Goal: Task Accomplishment & Management: Complete application form

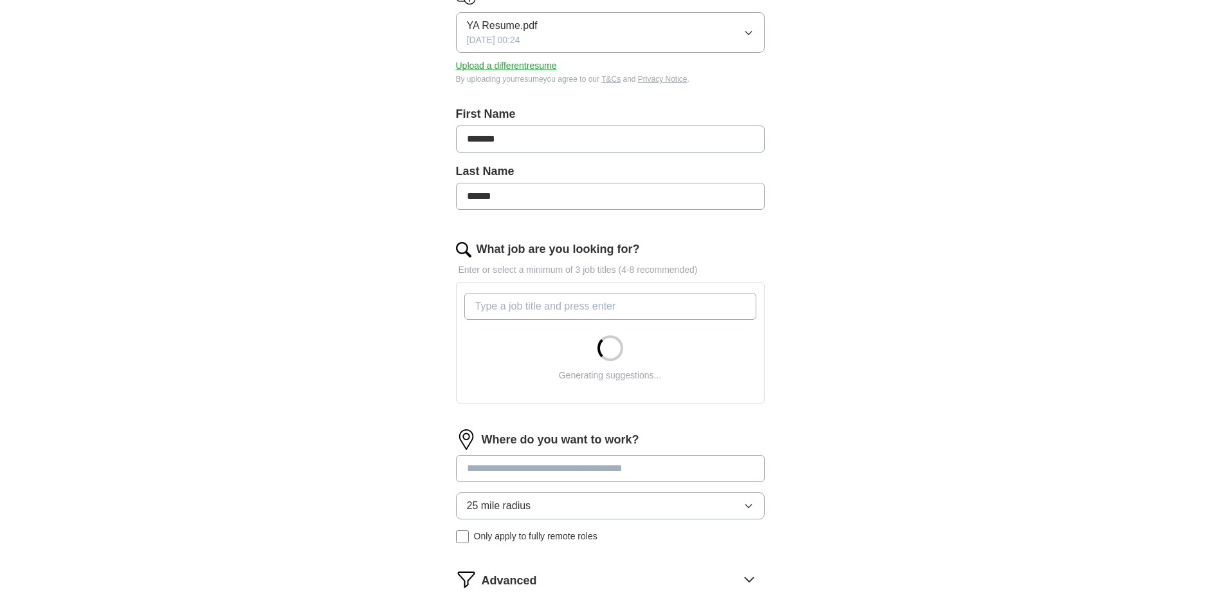
scroll to position [193, 0]
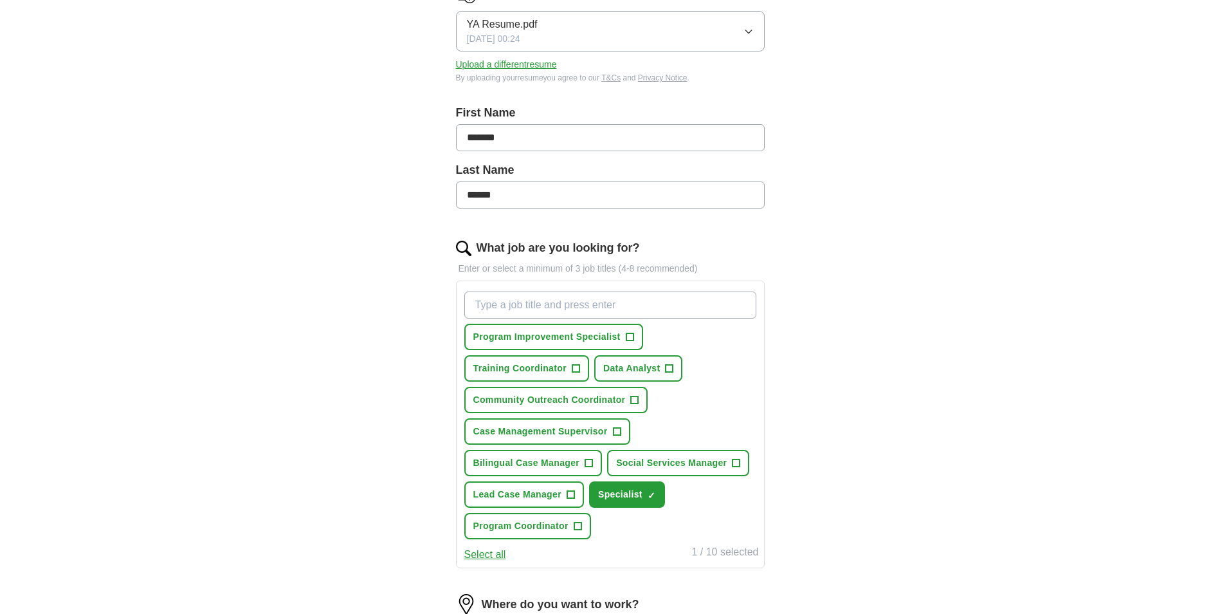
click at [0, 0] on span "×" at bounding box center [0, 0] width 0 height 0
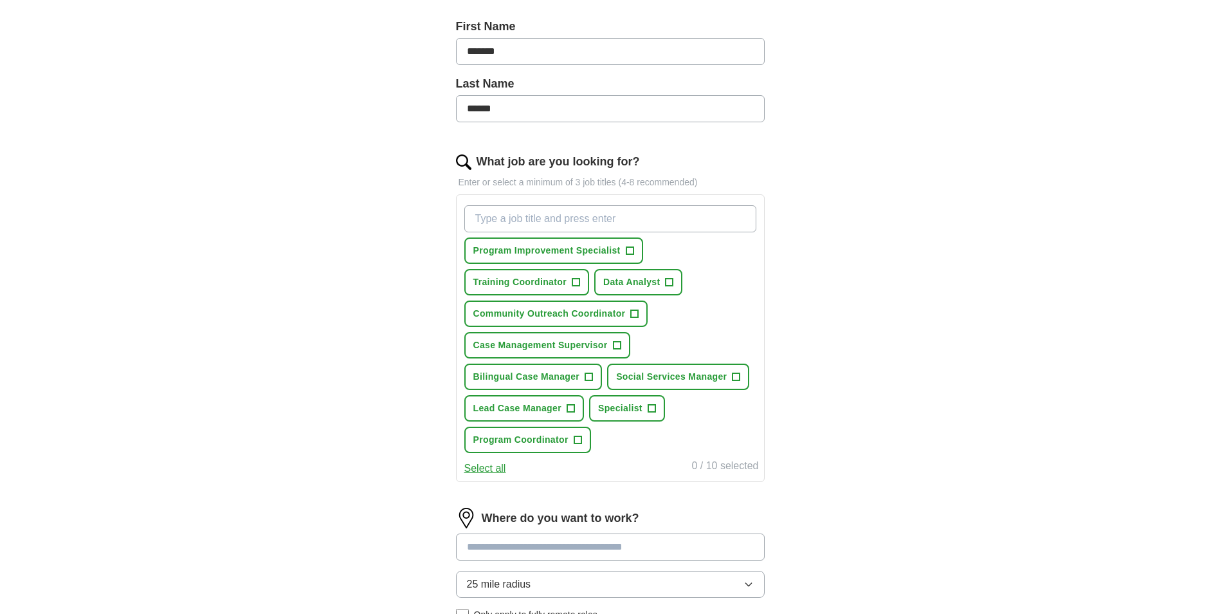
scroll to position [322, 0]
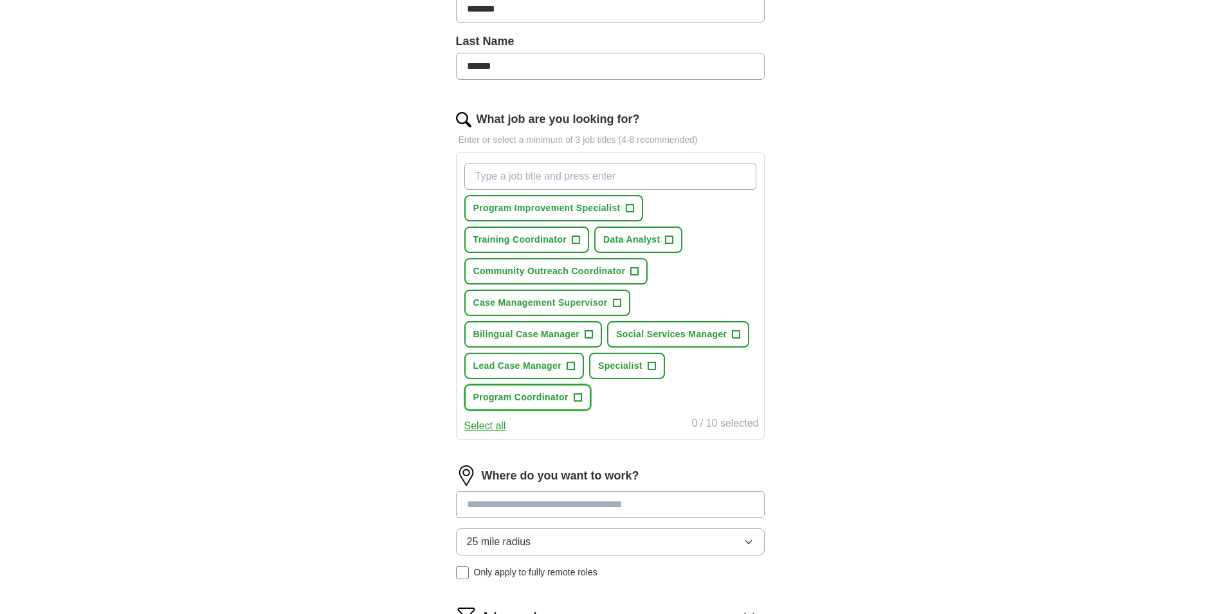
click at [582, 397] on span "+" at bounding box center [578, 397] width 8 height 10
click at [591, 333] on span "+" at bounding box center [589, 334] width 8 height 10
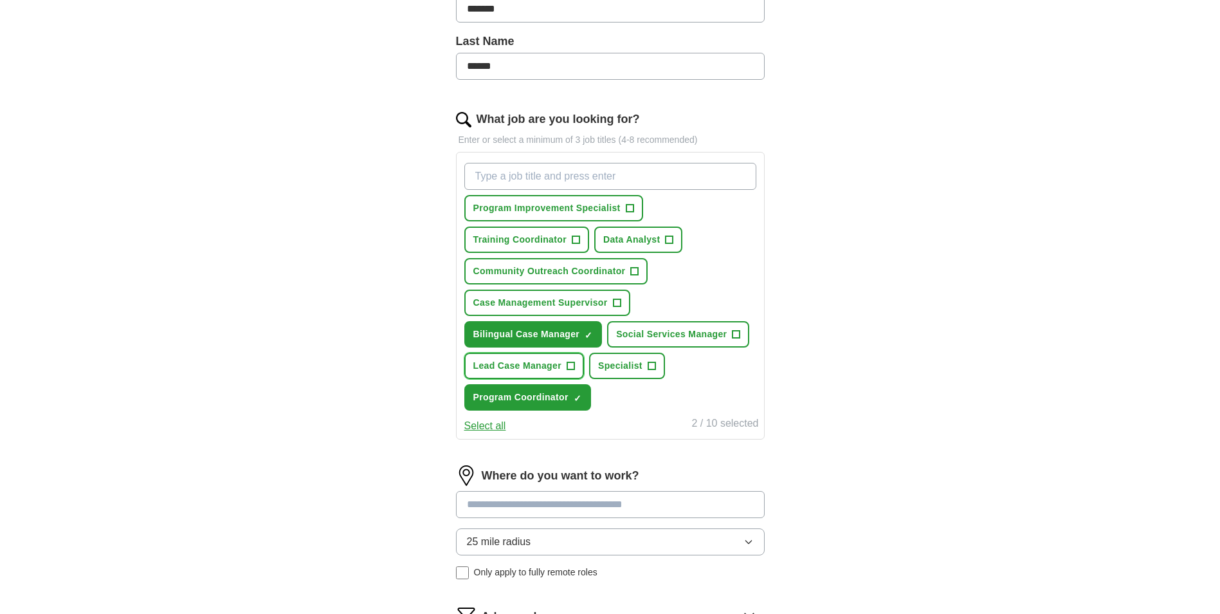
click at [571, 366] on span "+" at bounding box center [571, 366] width 8 height 10
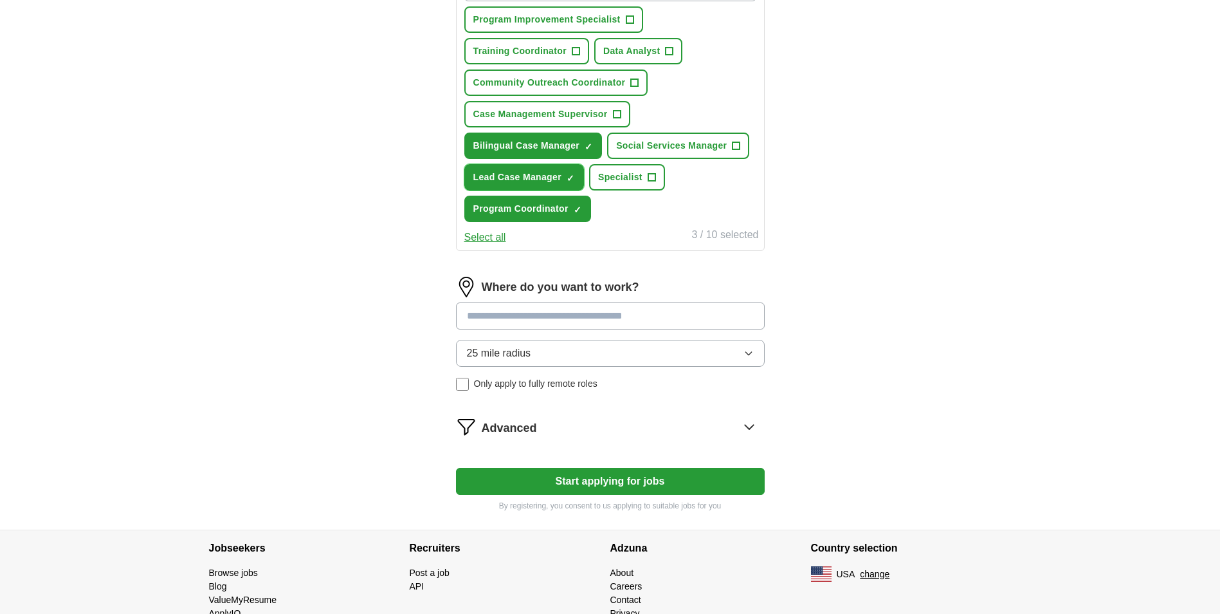
scroll to position [515, 0]
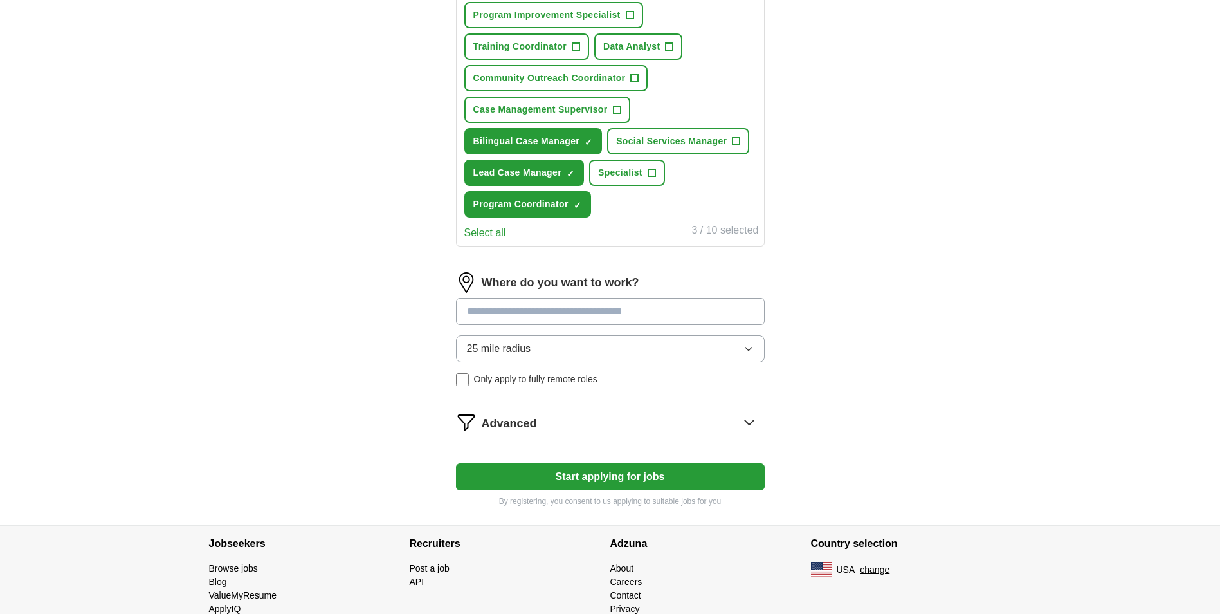
click at [542, 304] on input at bounding box center [610, 311] width 309 height 27
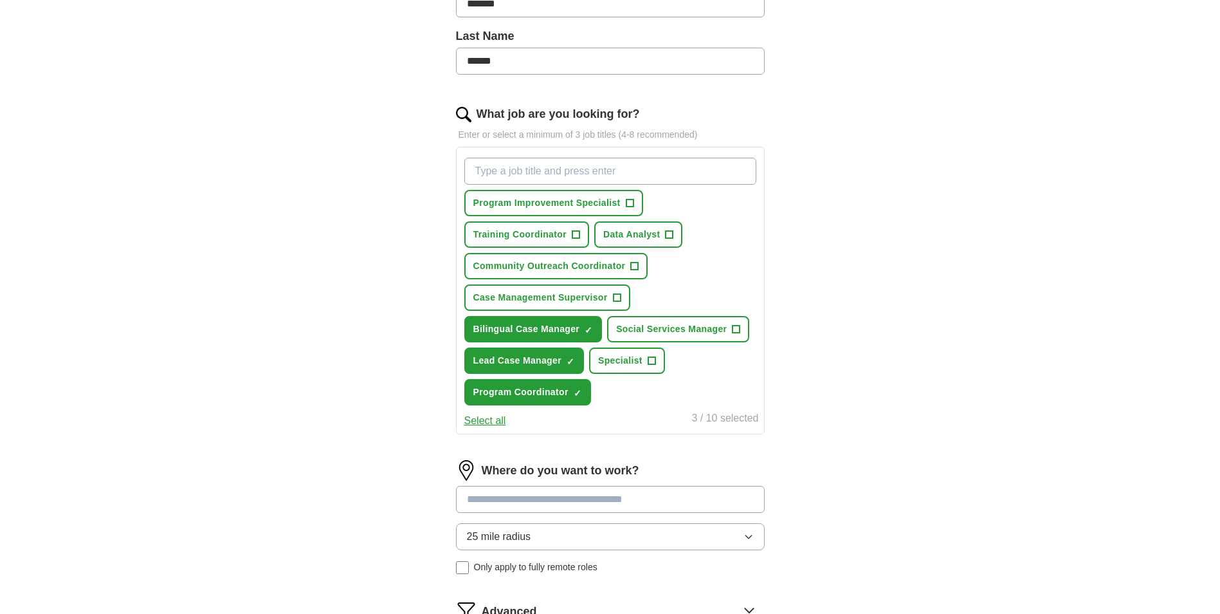
scroll to position [322, 0]
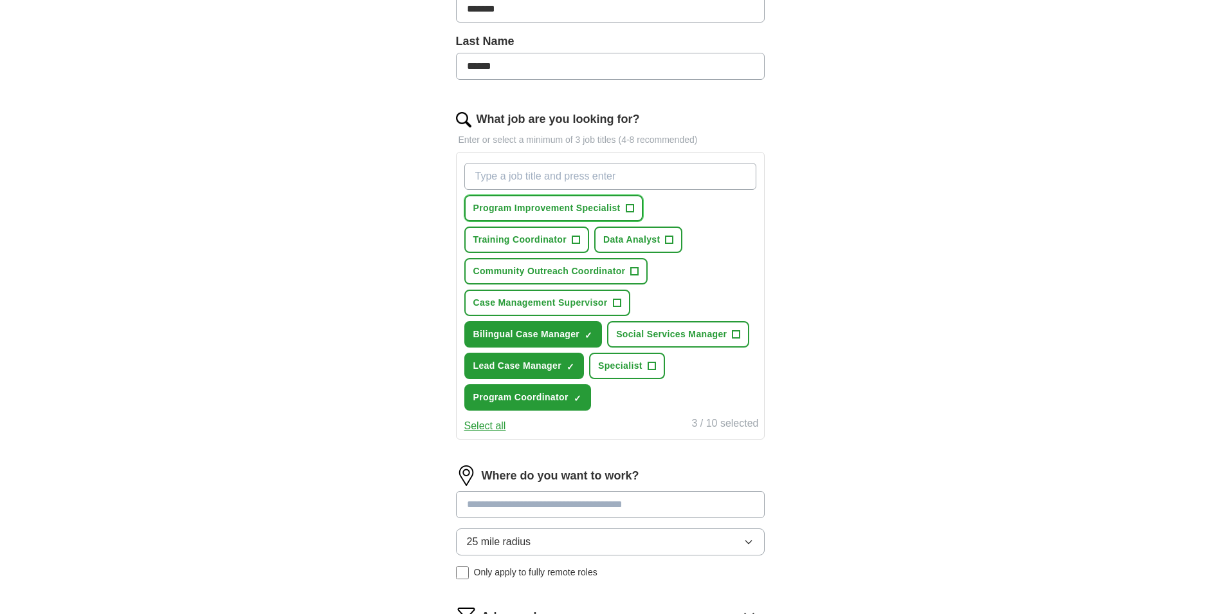
click at [630, 207] on span "+" at bounding box center [630, 208] width 8 height 10
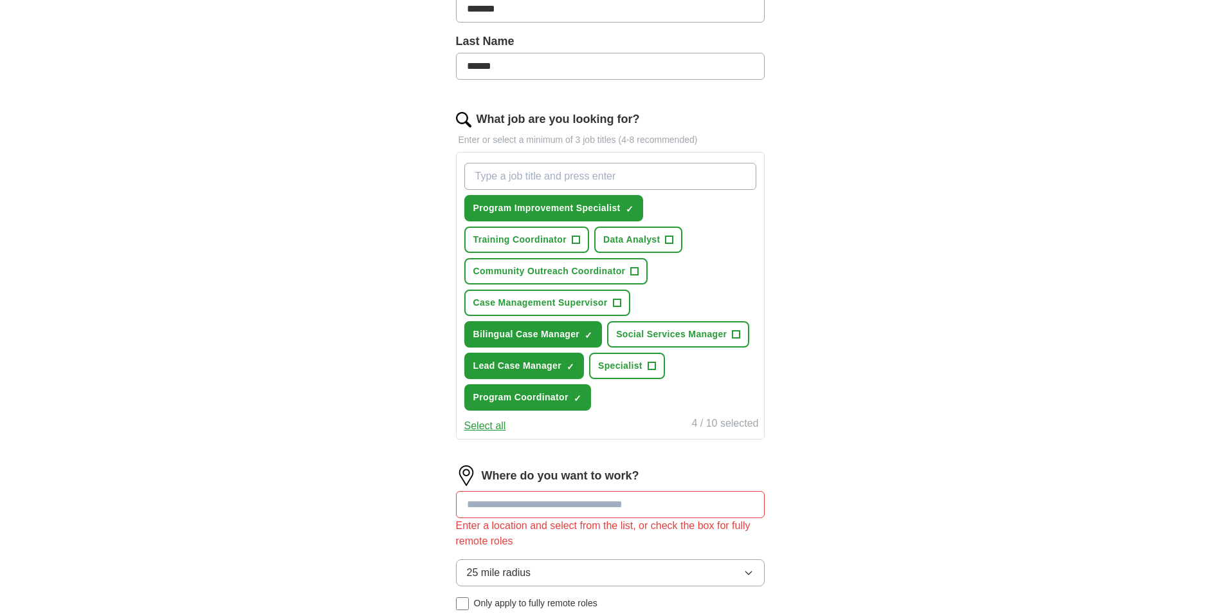
click at [549, 507] on input at bounding box center [610, 504] width 309 height 27
type input "*******"
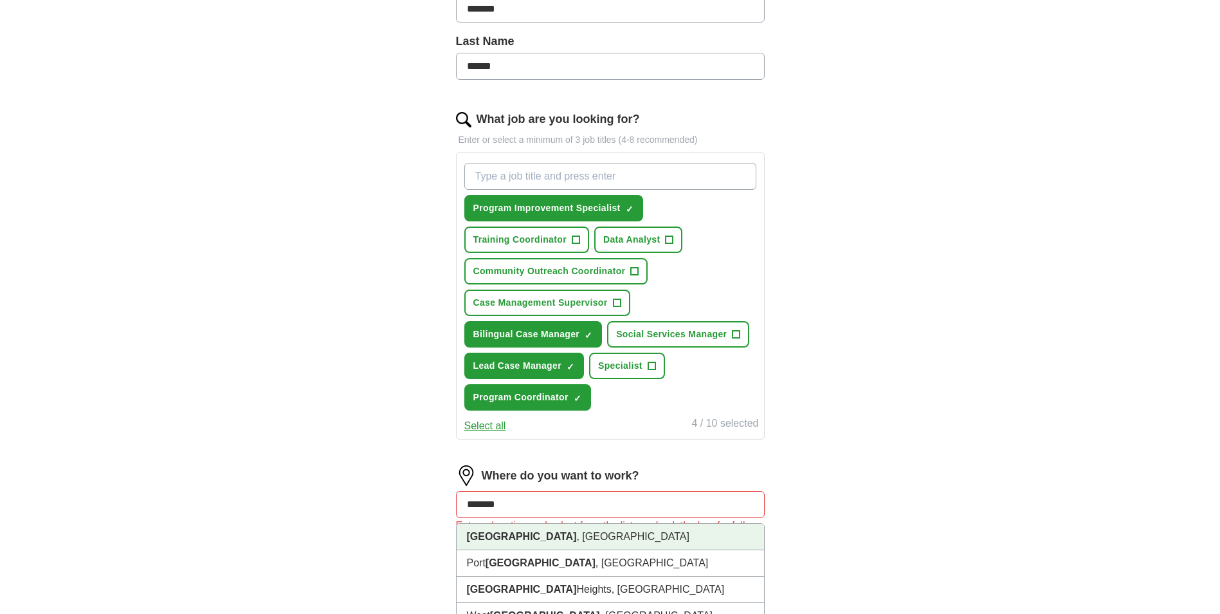
click at [506, 542] on li "Chicago , IL" at bounding box center [611, 537] width 308 height 26
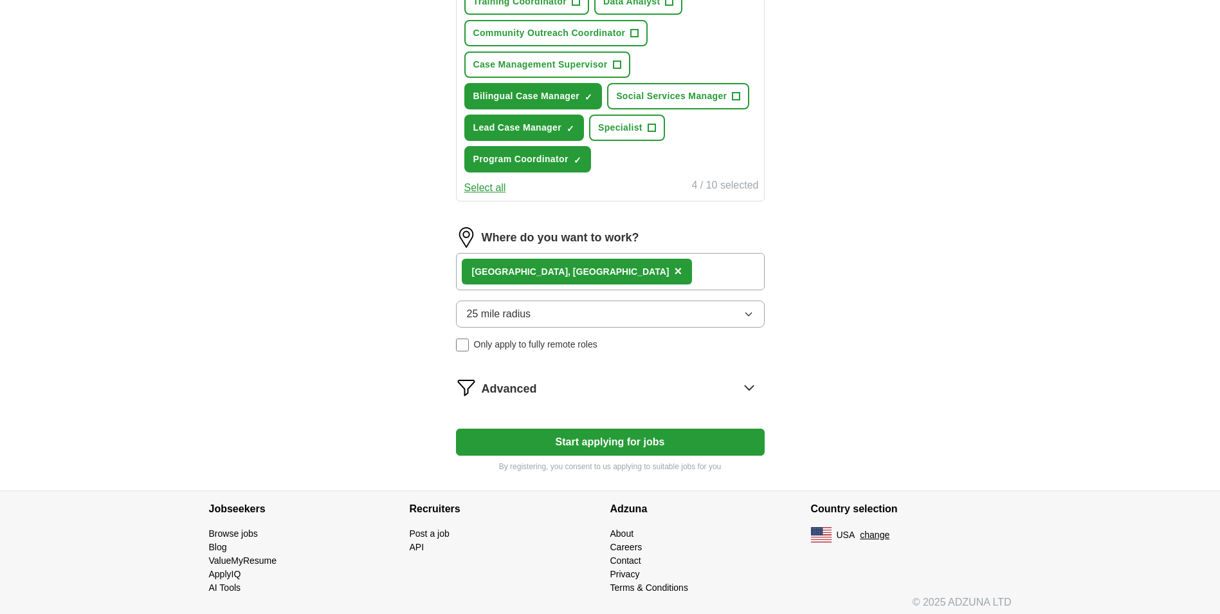
scroll to position [566, 0]
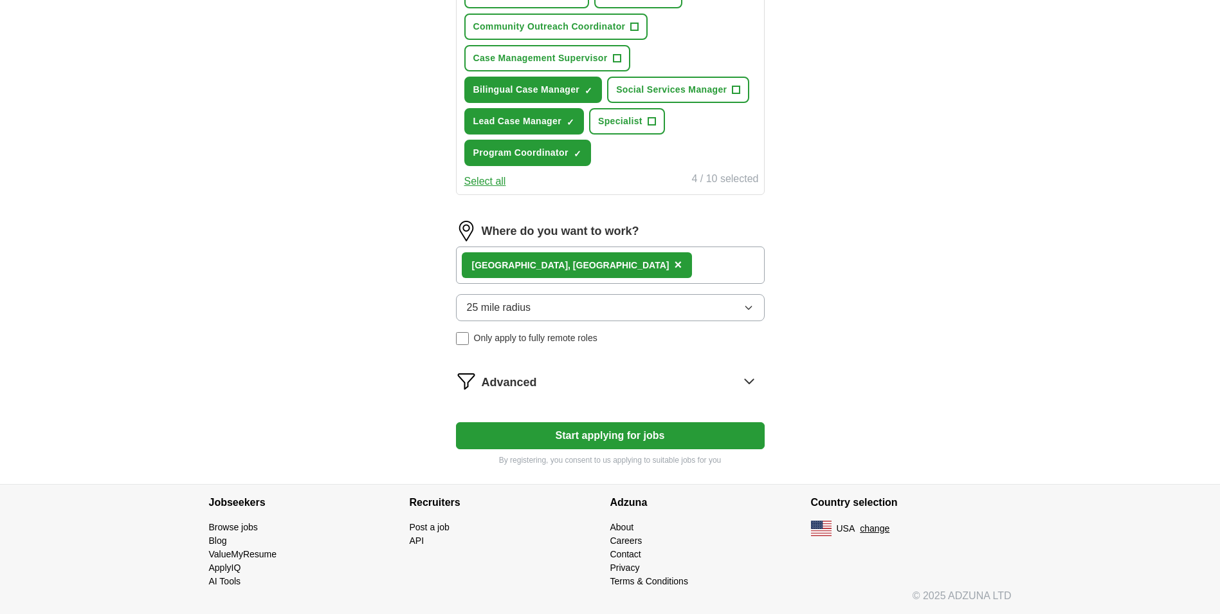
click at [742, 308] on button "25 mile radius" at bounding box center [610, 307] width 309 height 27
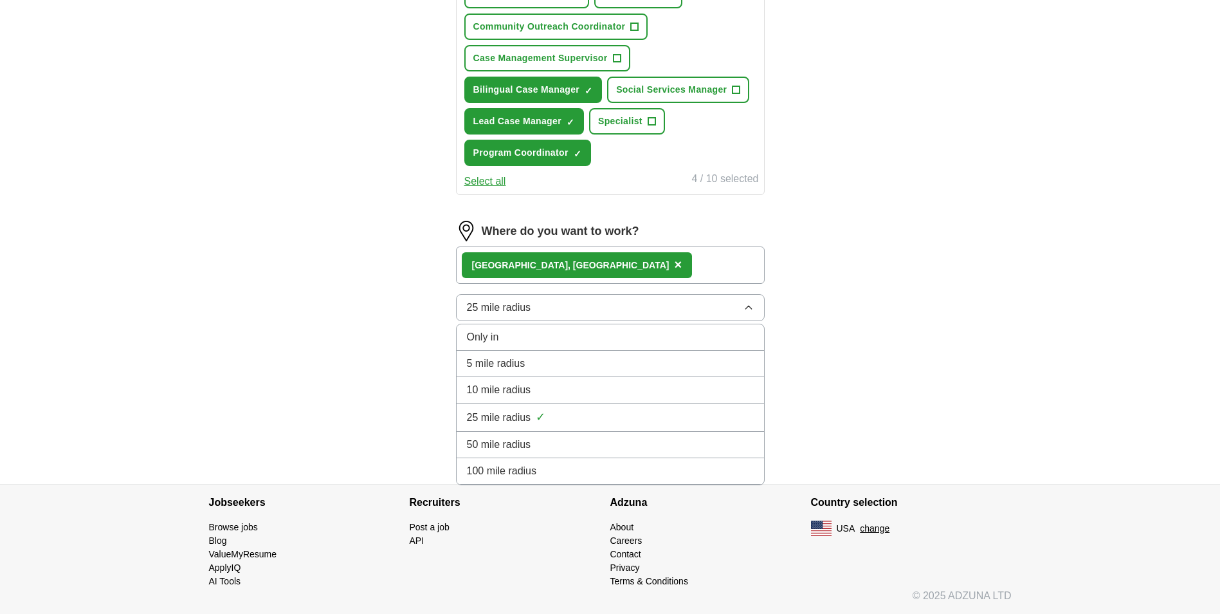
click at [499, 368] on span "5 mile radius" at bounding box center [496, 363] width 59 height 15
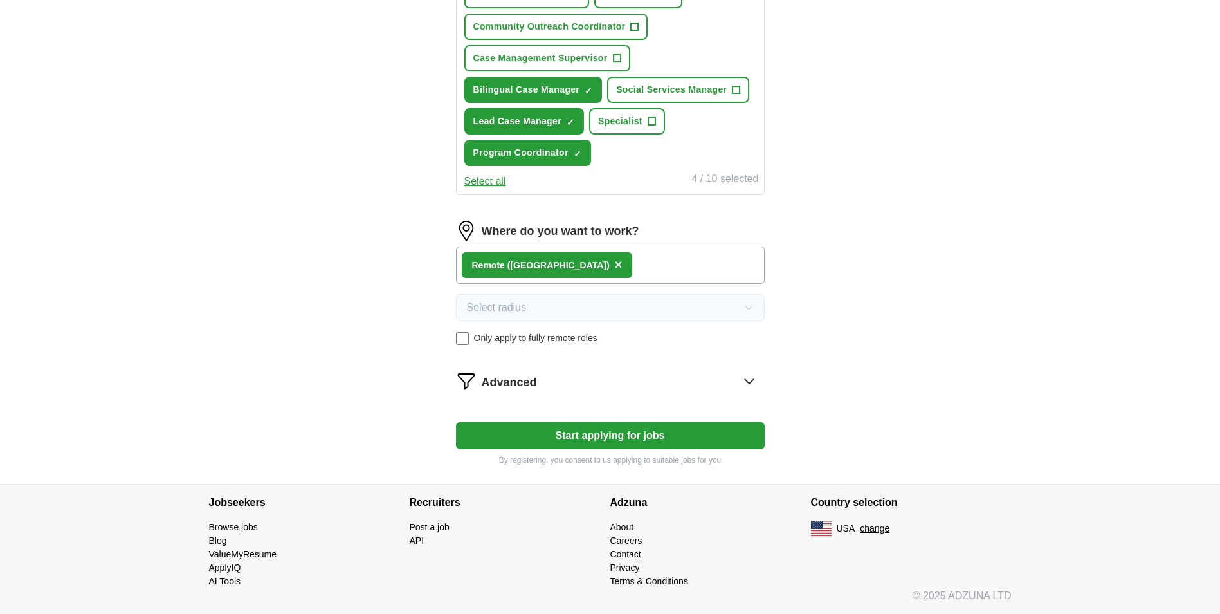
click at [614, 432] on button "Start applying for jobs" at bounding box center [610, 435] width 309 height 27
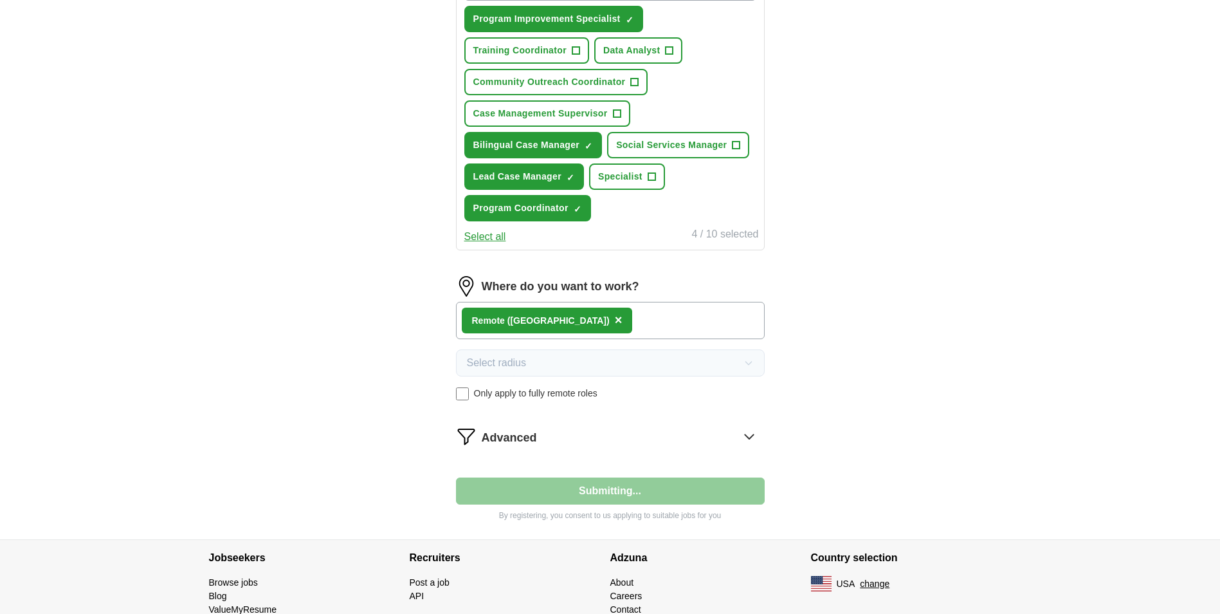
select select "**"
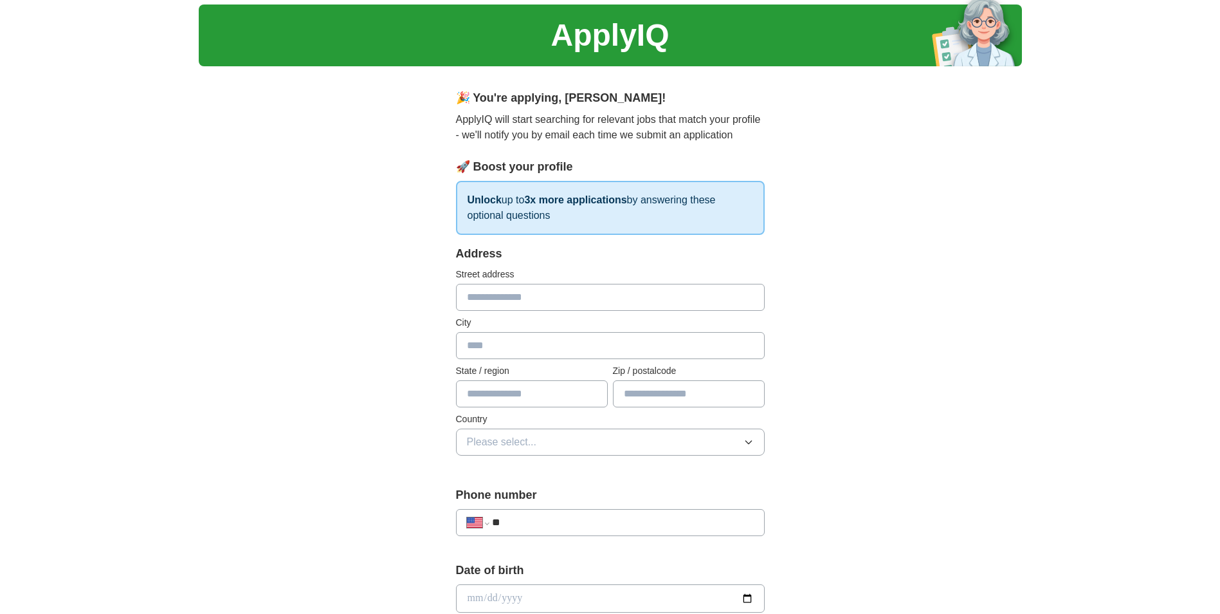
scroll to position [0, 0]
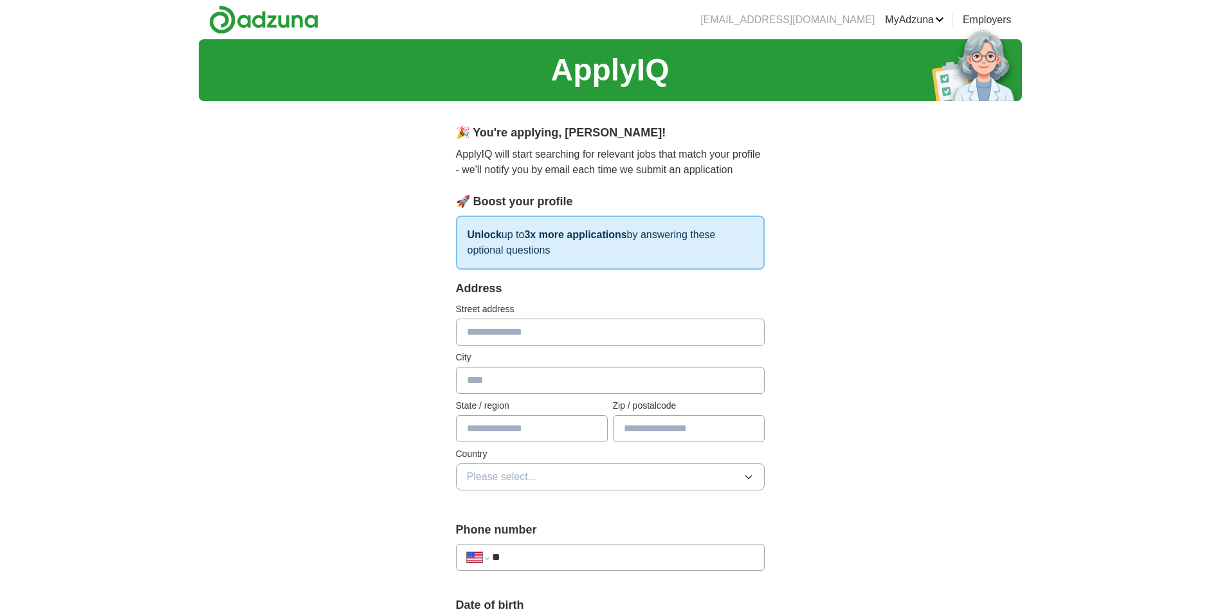
click at [548, 327] on input "text" at bounding box center [610, 331] width 309 height 27
type input "**********"
type input "**"
type input "*****"
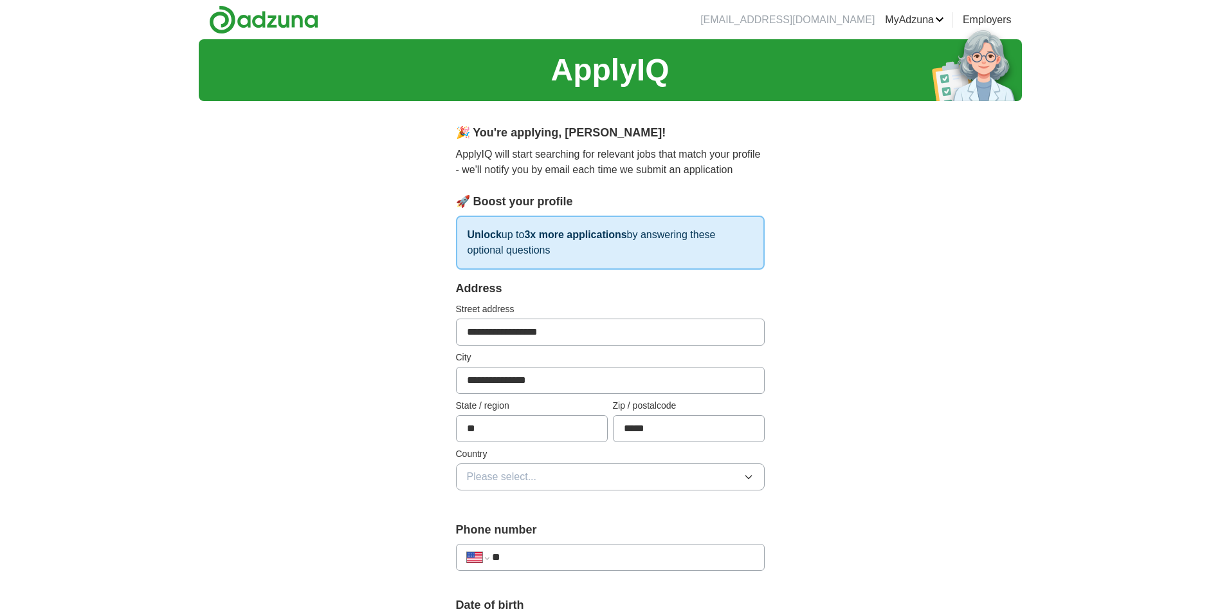
click at [533, 481] on span "Please select..." at bounding box center [502, 476] width 70 height 15
click at [539, 526] on div "United States" at bounding box center [610, 532] width 287 height 15
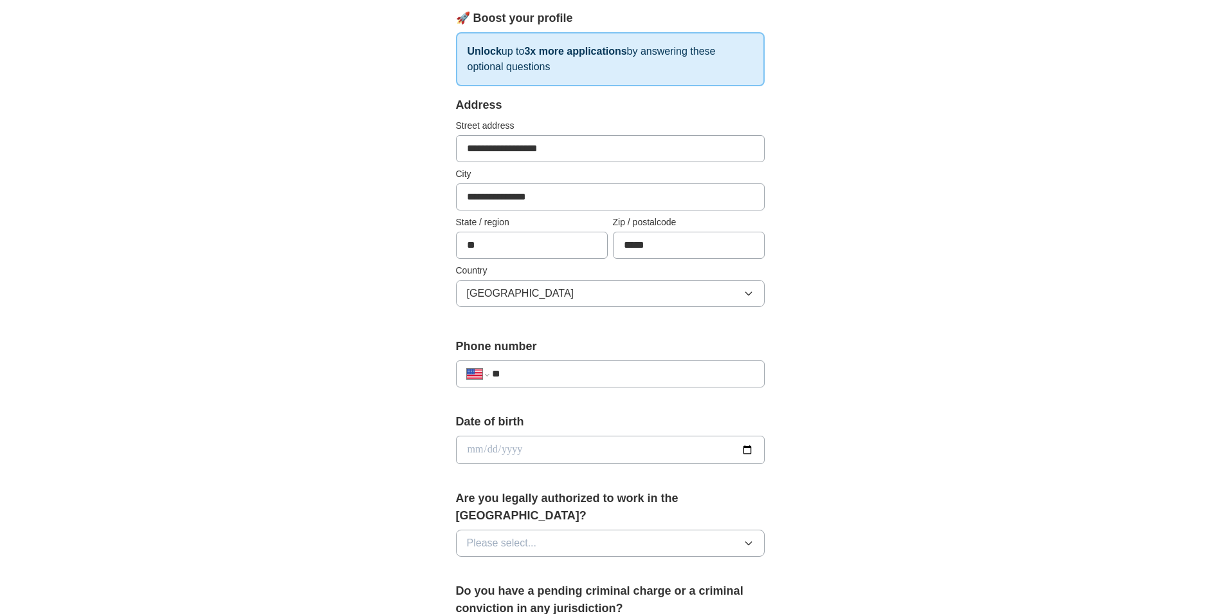
scroll to position [193, 0]
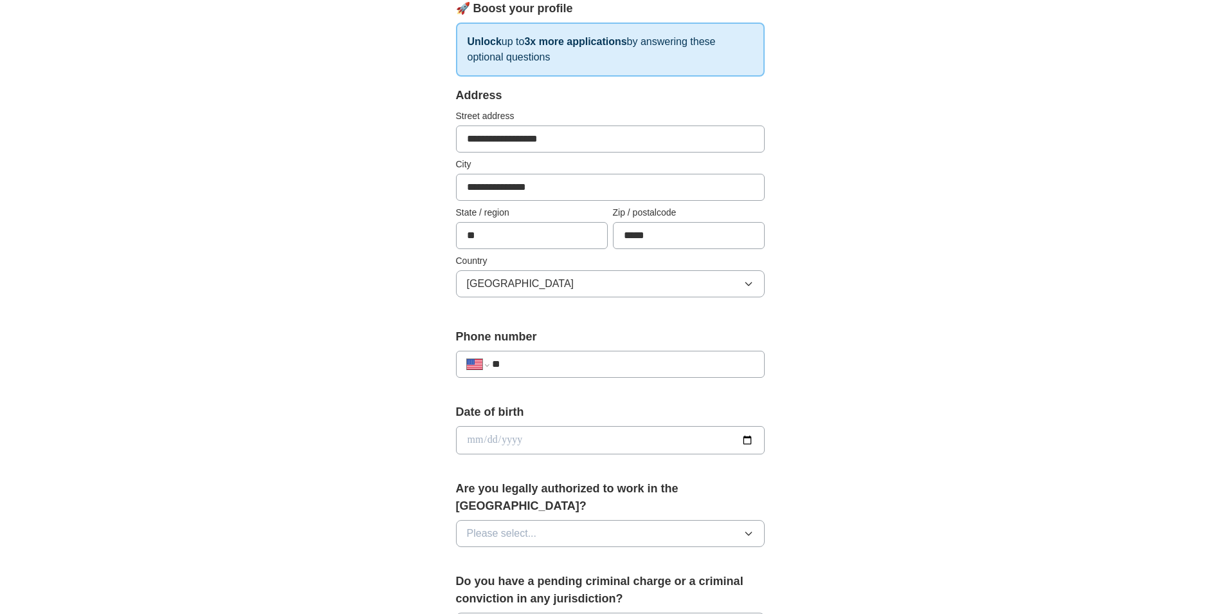
click at [549, 367] on input "**" at bounding box center [622, 363] width 261 height 15
type input "**********"
click at [607, 520] on button "Please select..." at bounding box center [610, 533] width 309 height 27
click at [586, 549] on ul "Yes No" at bounding box center [610, 576] width 309 height 54
click at [498, 555] on div "Yes" at bounding box center [610, 562] width 287 height 15
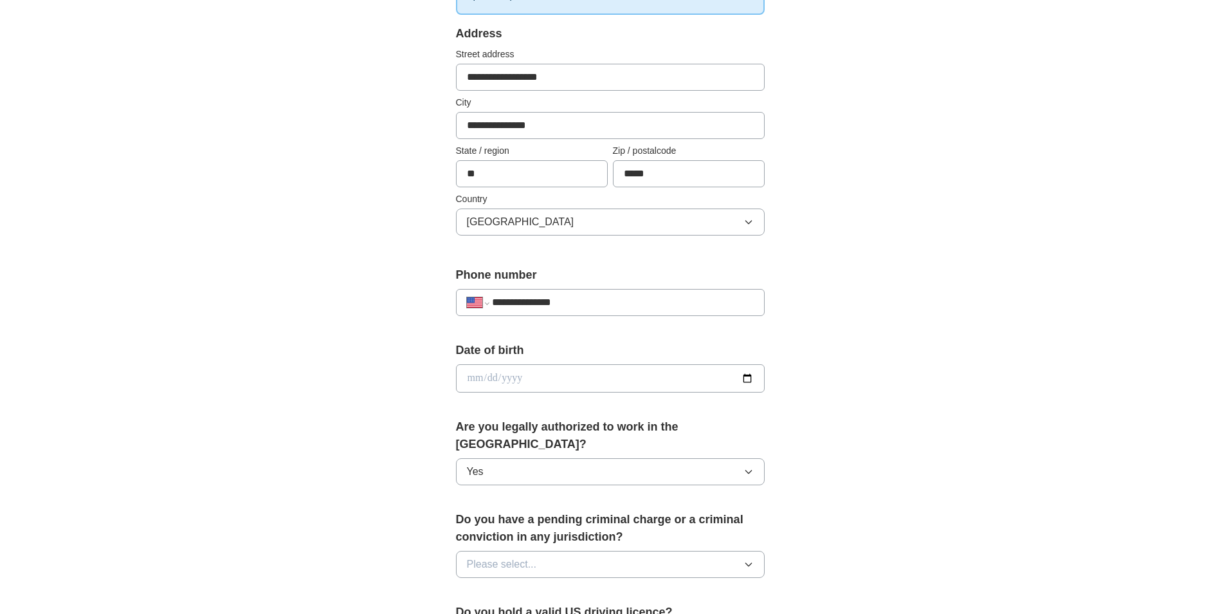
scroll to position [257, 0]
click at [620, 548] on button "Please select..." at bounding box center [610, 561] width 309 height 27
click at [594, 610] on div "No" at bounding box center [610, 617] width 287 height 15
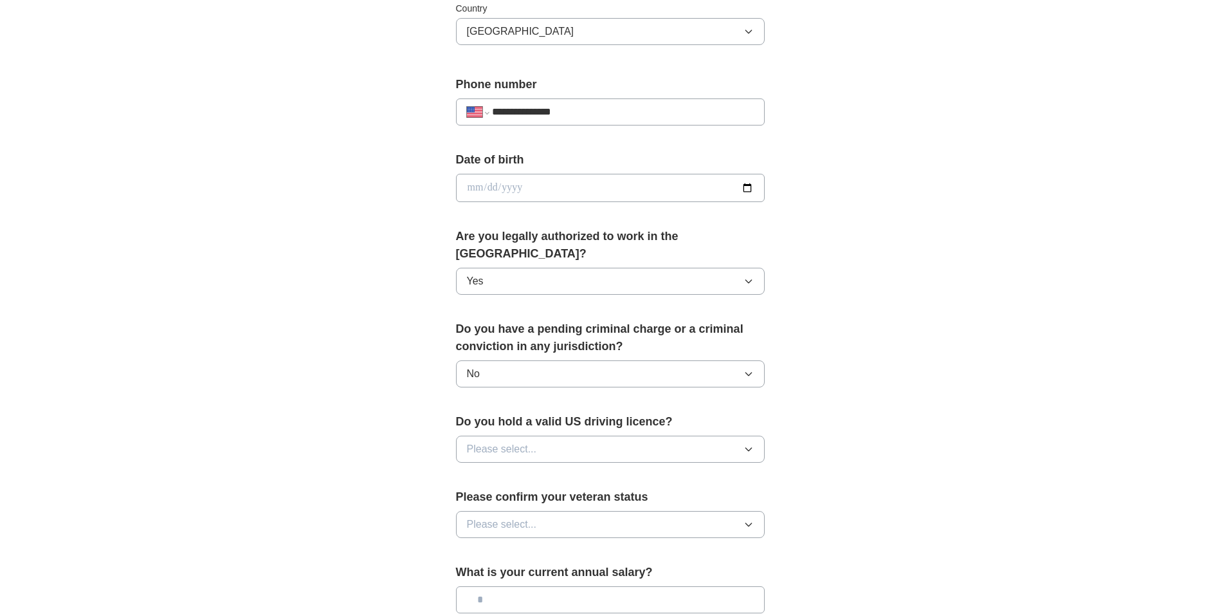
scroll to position [450, 0]
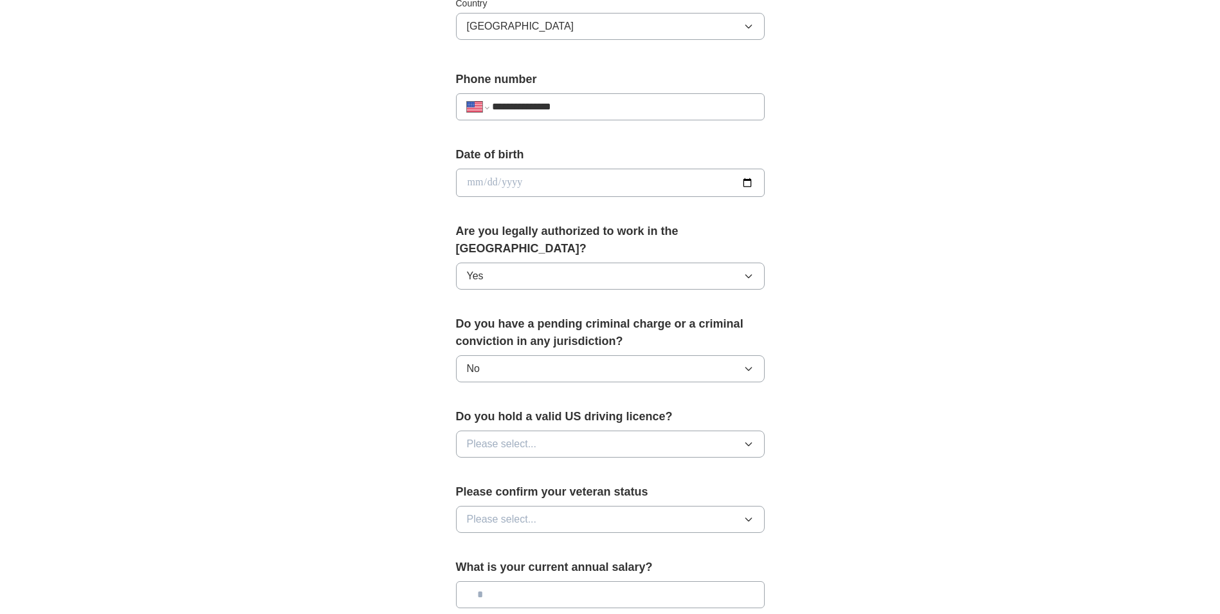
click at [557, 430] on button "Please select..." at bounding box center [610, 443] width 309 height 27
click at [525, 466] on div "Yes" at bounding box center [610, 473] width 287 height 15
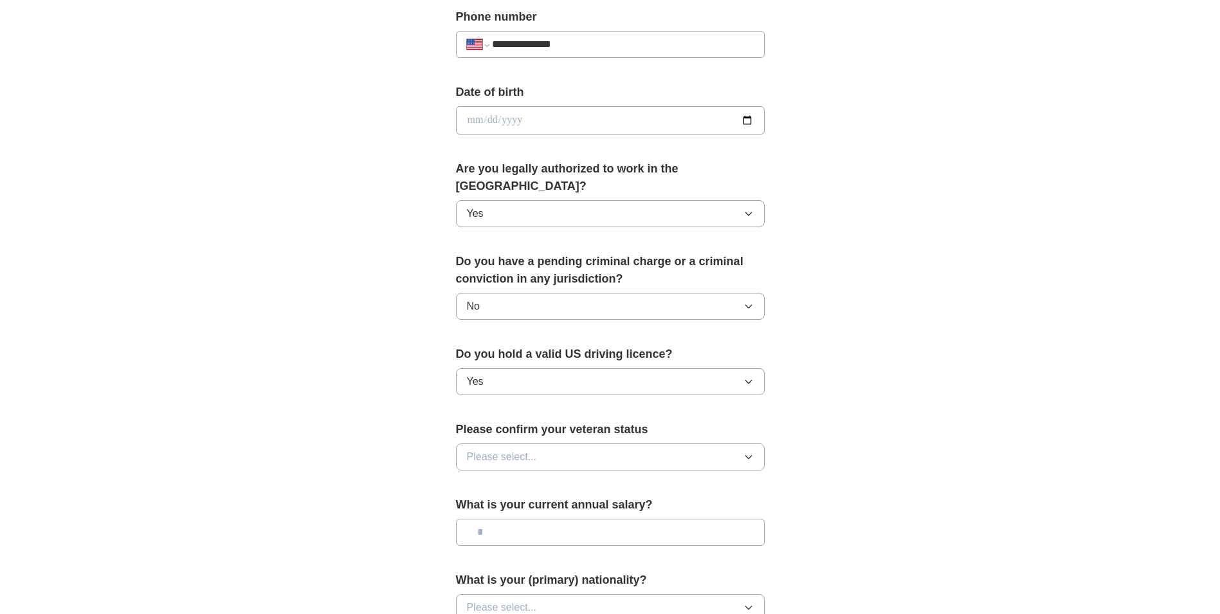
scroll to position [515, 0]
click at [553, 441] on button "Please select..." at bounding box center [610, 454] width 309 height 27
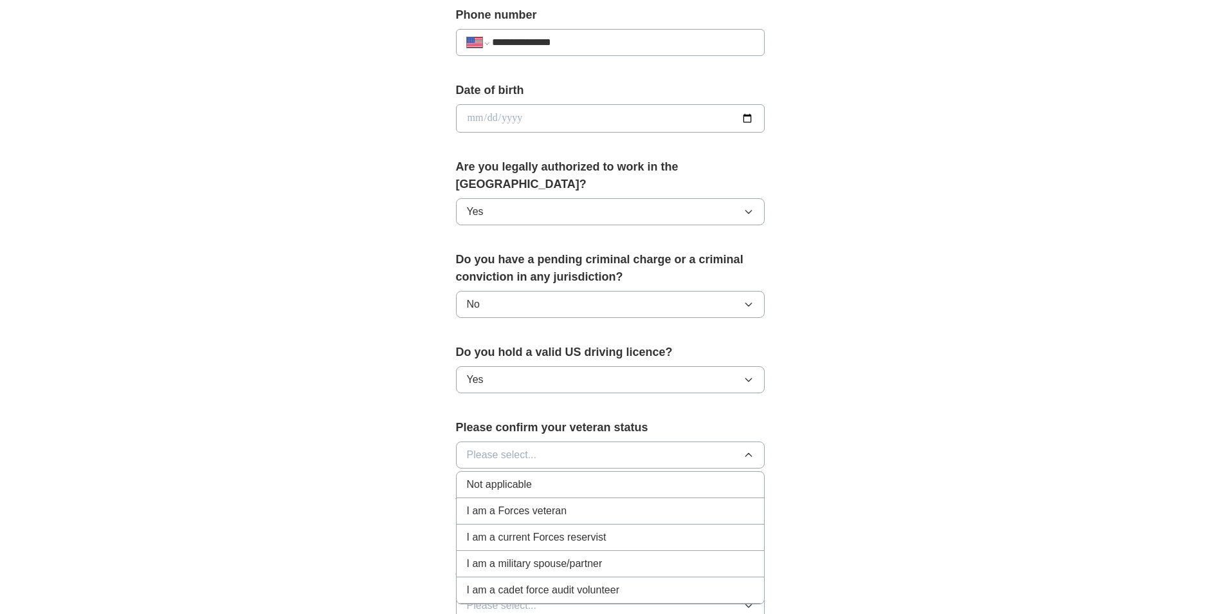
click at [573, 477] on div "Not applicable" at bounding box center [610, 484] width 287 height 15
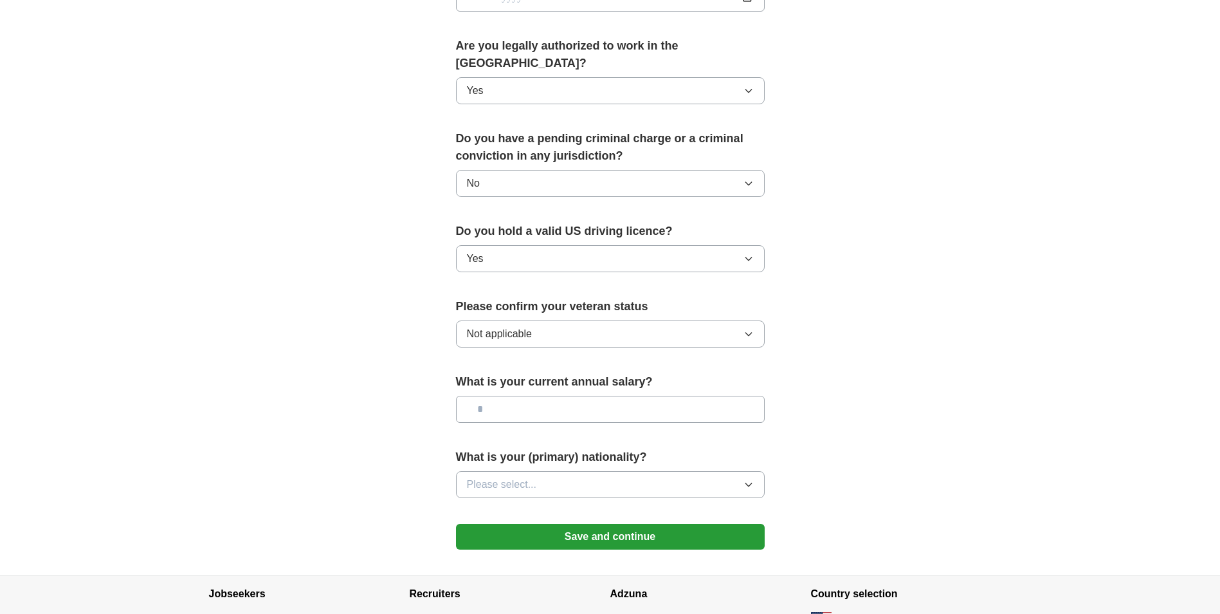
scroll to position [643, 0]
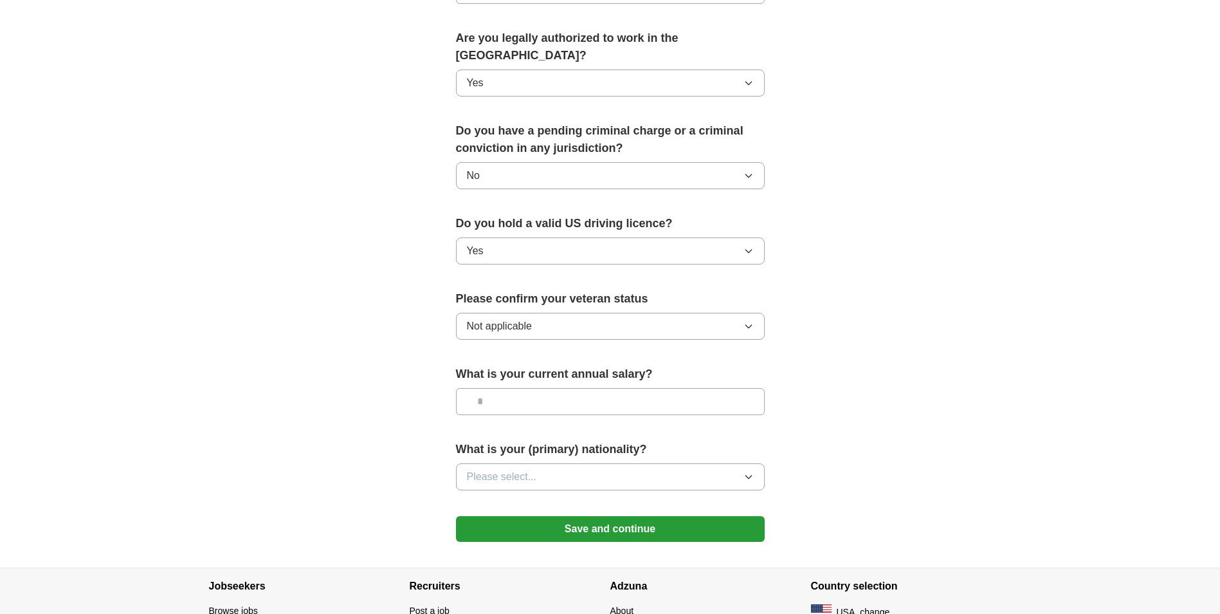
click at [493, 388] on input "text" at bounding box center [610, 401] width 309 height 27
type input "*******"
click at [508, 469] on span "Please select..." at bounding box center [502, 476] width 70 height 15
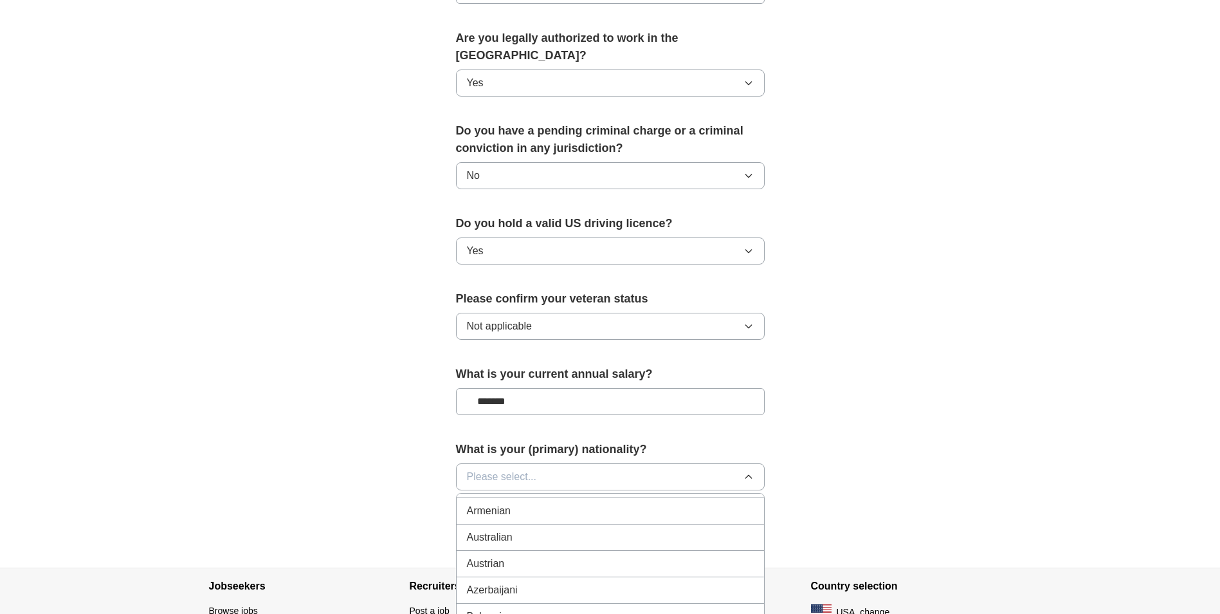
scroll to position [386, 0]
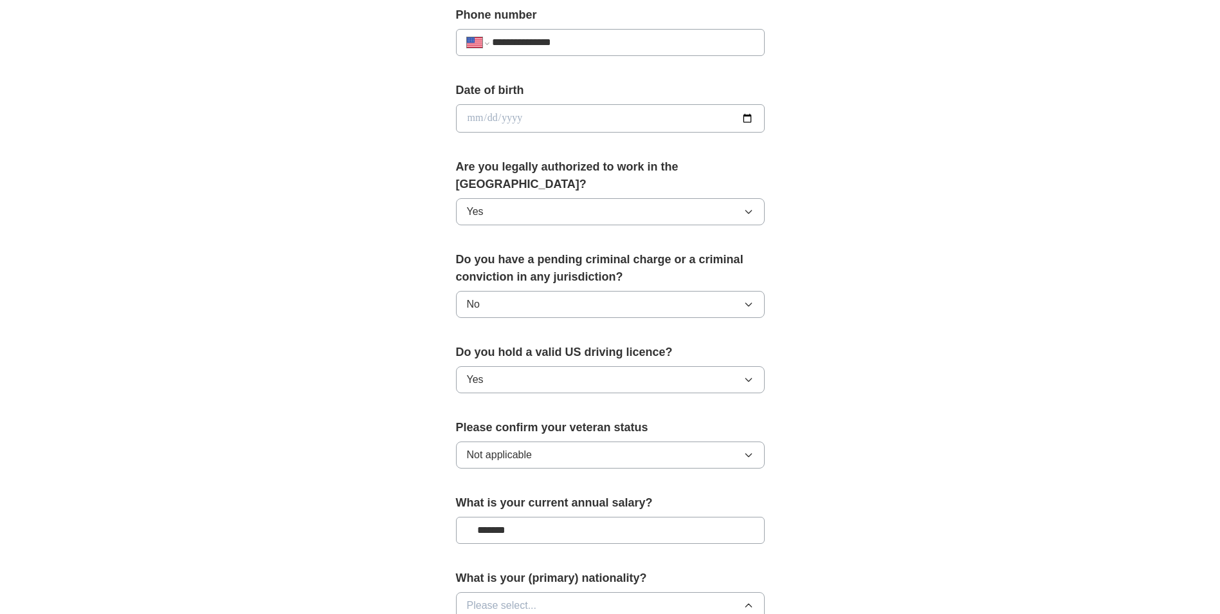
click at [870, 465] on div "**********" at bounding box center [611, 111] width 824 height 1172
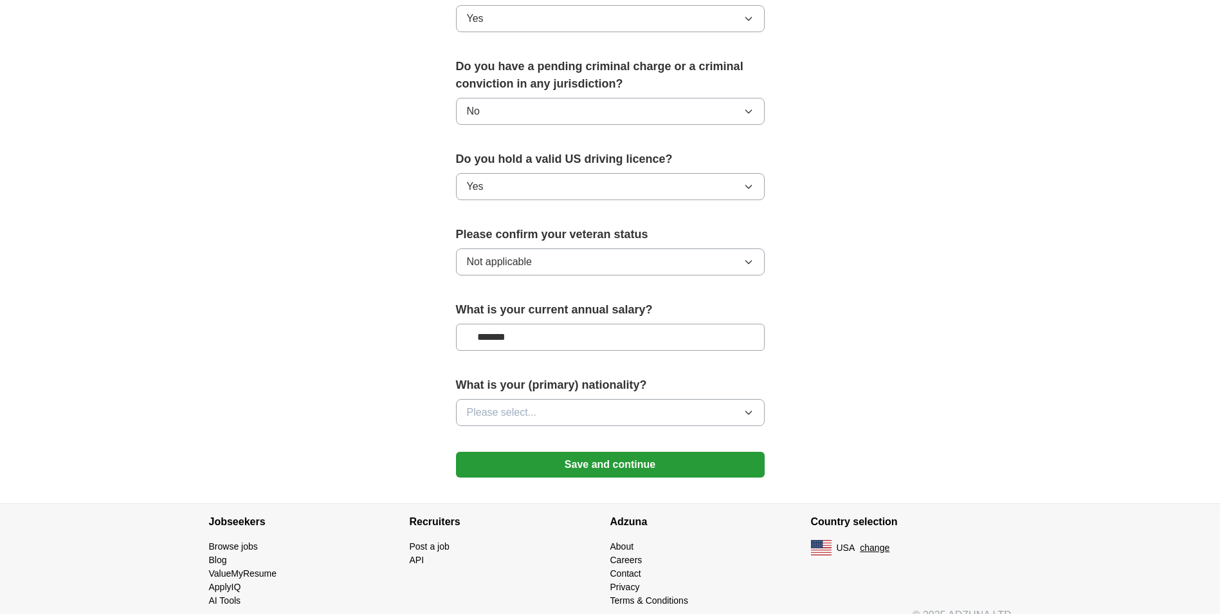
scroll to position [710, 0]
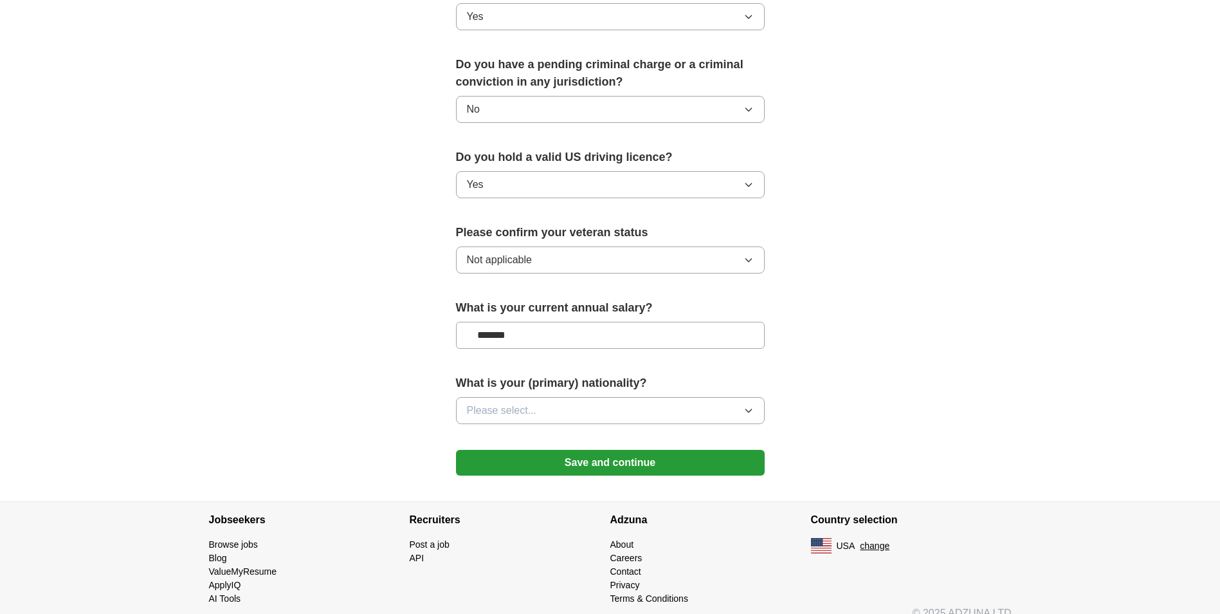
click at [638, 450] on button "Save and continue" at bounding box center [610, 463] width 309 height 26
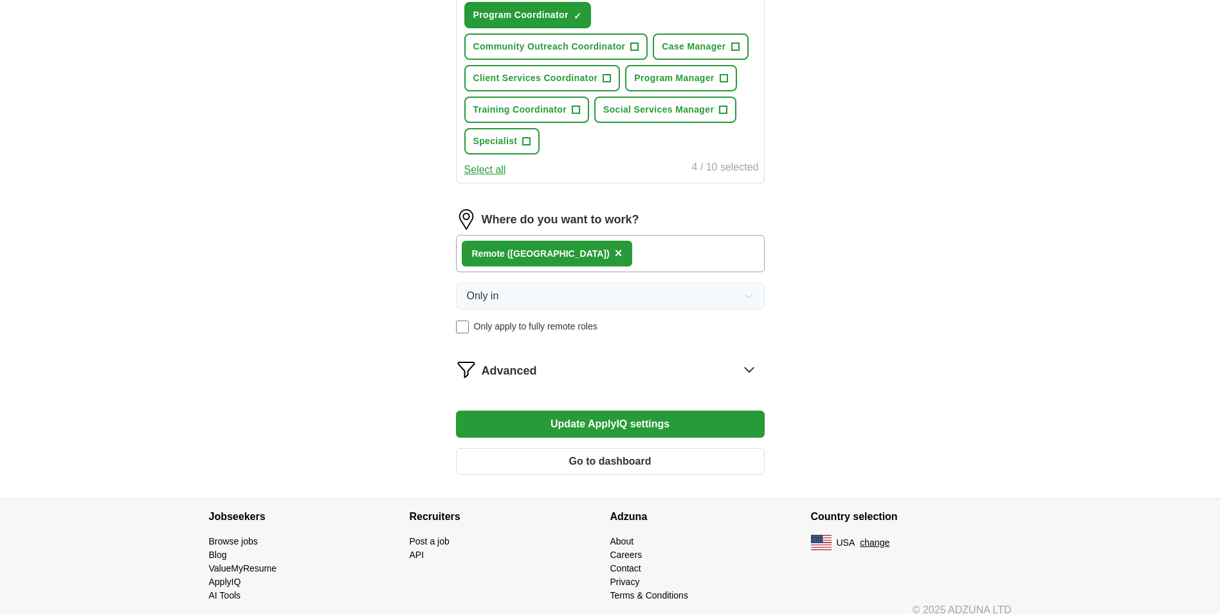
scroll to position [592, 0]
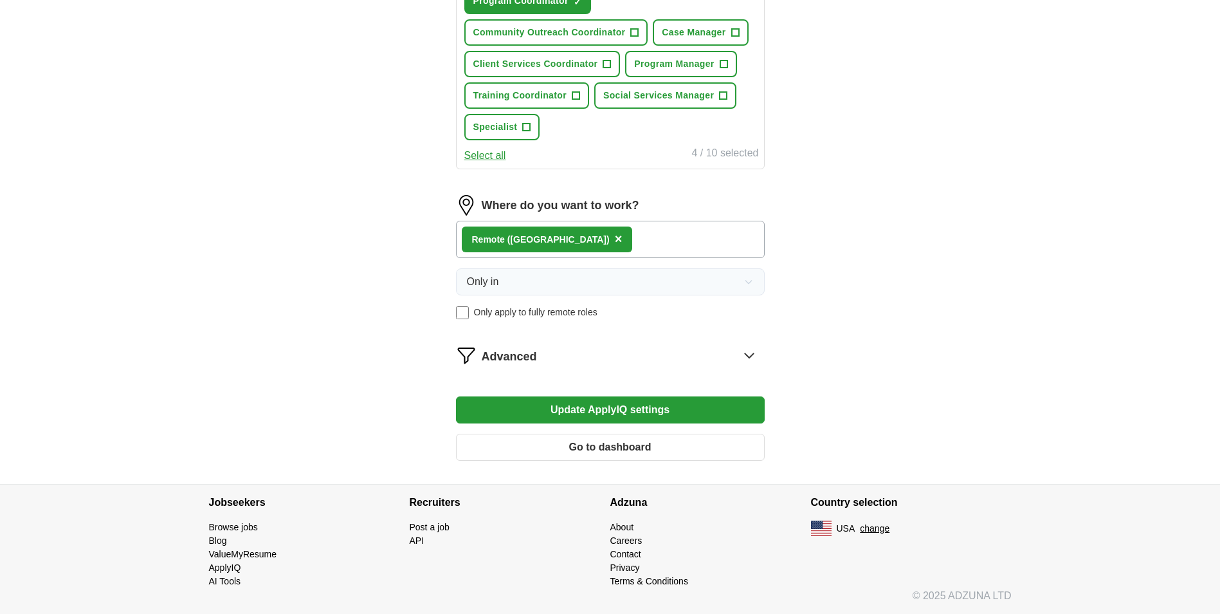
click at [634, 409] on button "Update ApplyIQ settings" at bounding box center [610, 409] width 309 height 27
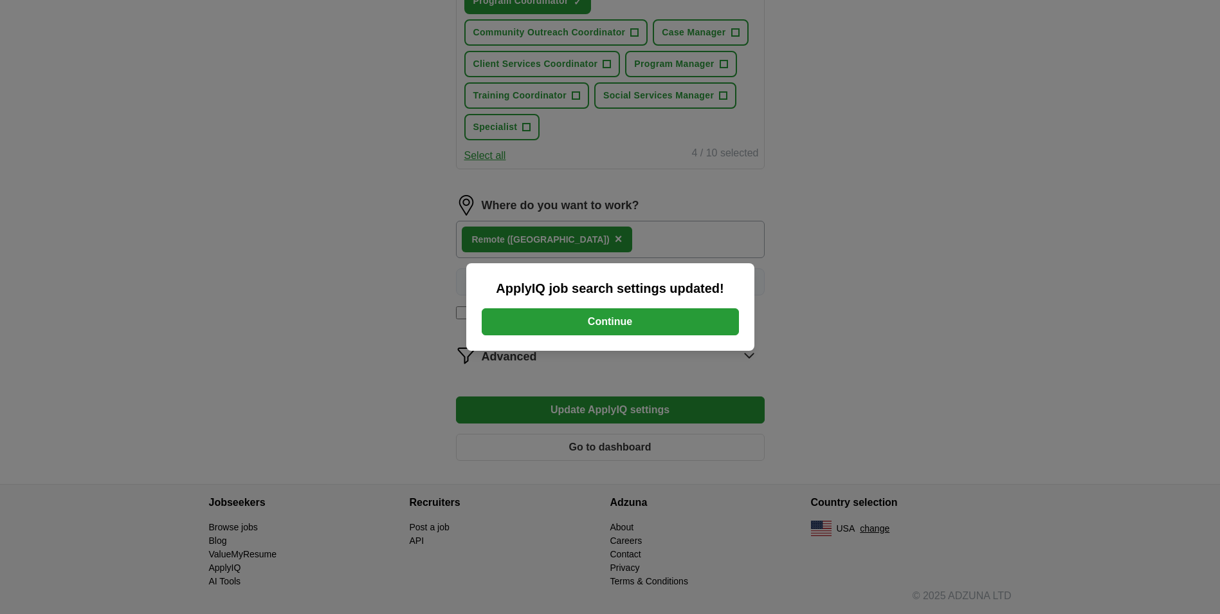
click at [608, 315] on button "Continue" at bounding box center [610, 321] width 257 height 27
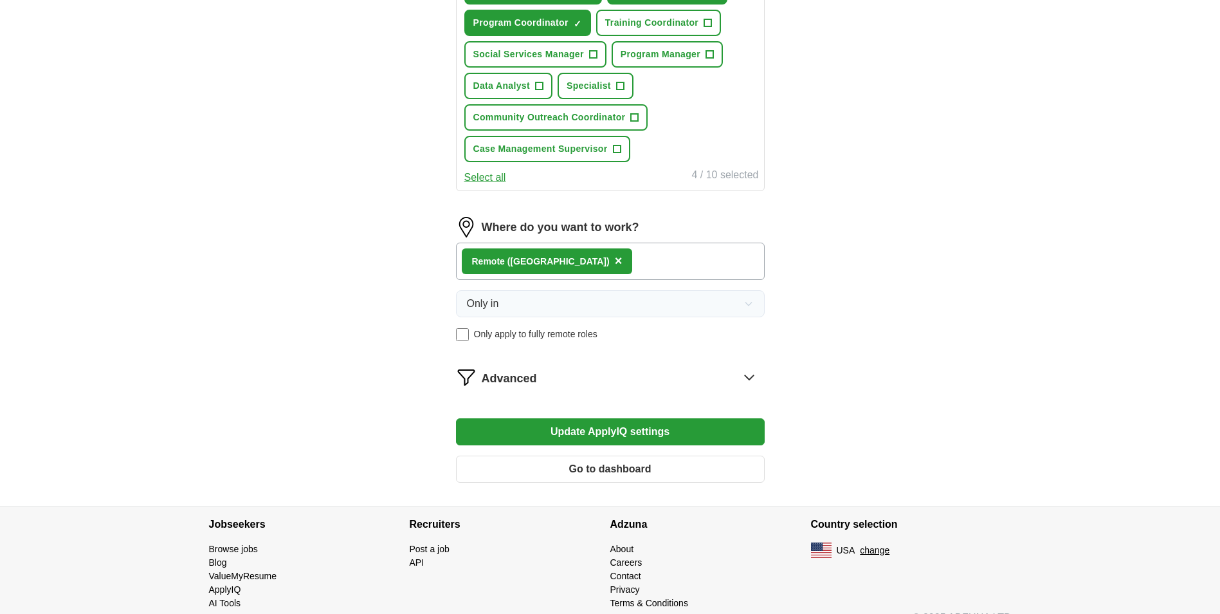
scroll to position [579, 0]
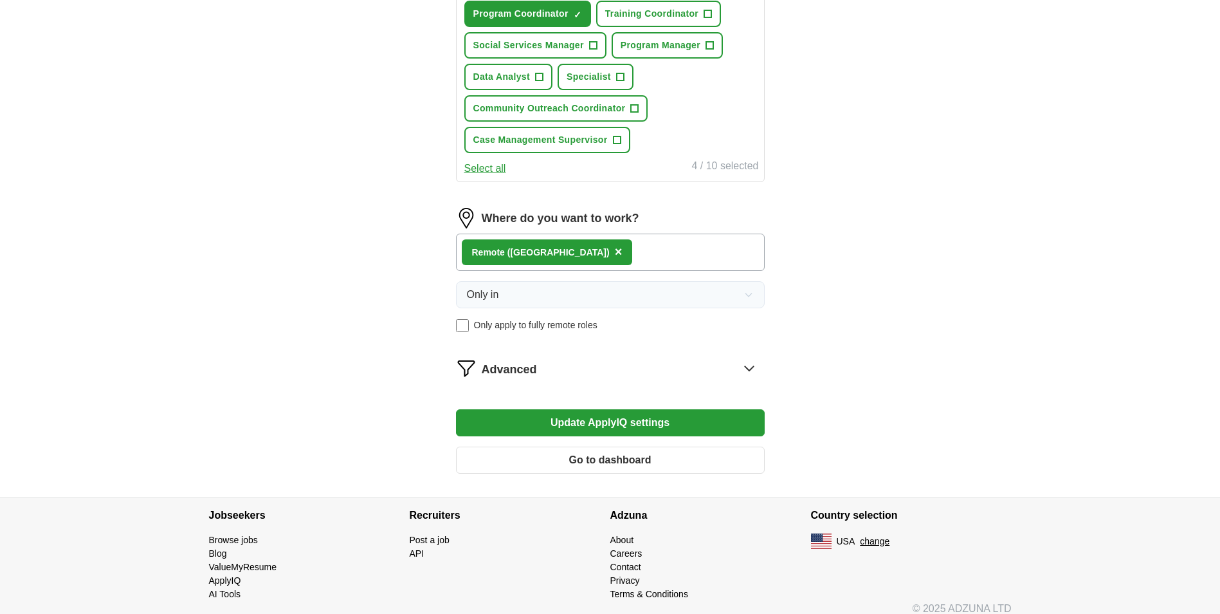
click at [750, 369] on icon at bounding box center [749, 368] width 21 height 21
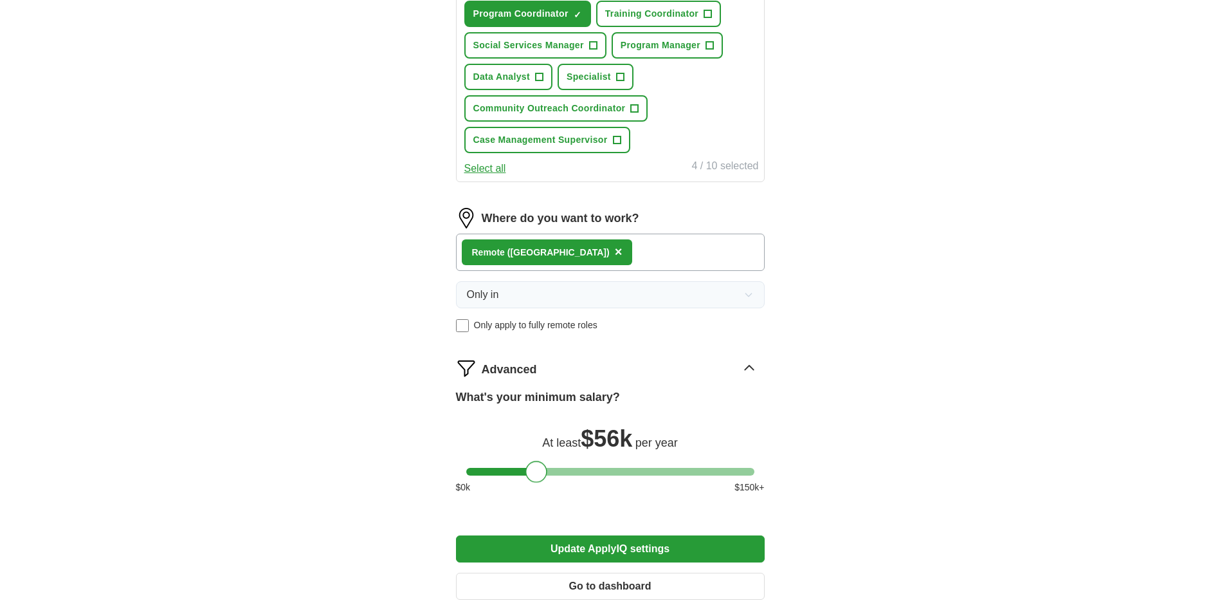
drag, startPoint x: 479, startPoint y: 467, endPoint x: 538, endPoint y: 479, distance: 60.4
click at [538, 479] on div at bounding box center [537, 472] width 22 height 22
click at [537, 475] on div at bounding box center [535, 472] width 22 height 22
click at [899, 456] on div "ApplyIQ Let ApplyIQ do the hard work of searching and applying for jobs. Just t…" at bounding box center [611, 41] width 824 height 1163
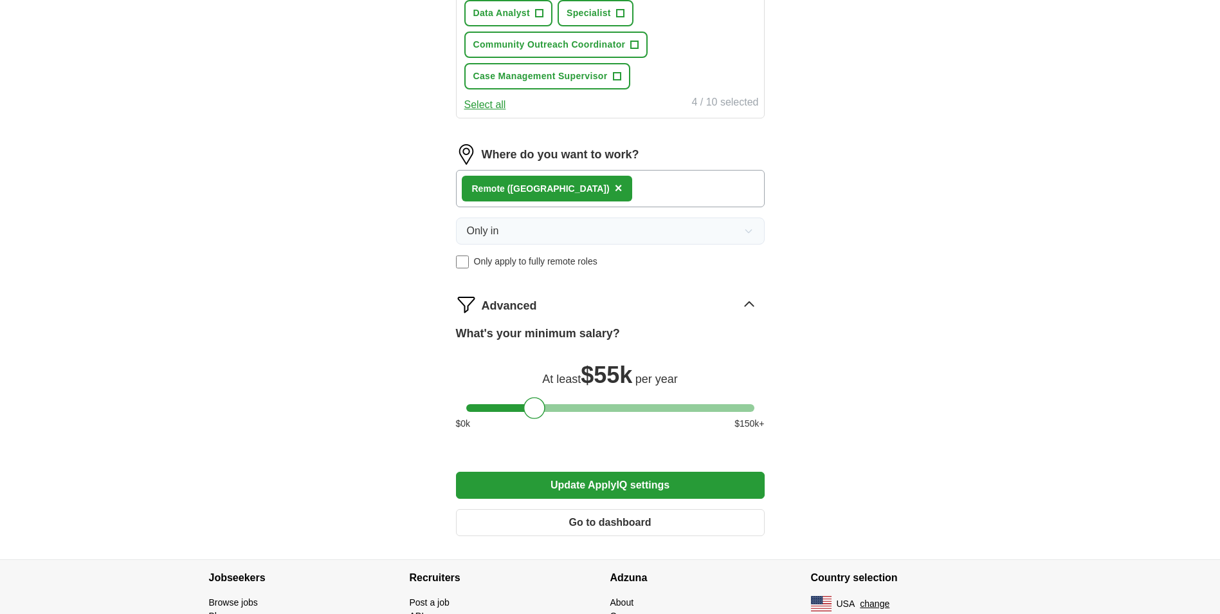
scroll to position [643, 0]
click at [638, 481] on button "Update ApplyIQ settings" at bounding box center [610, 484] width 309 height 27
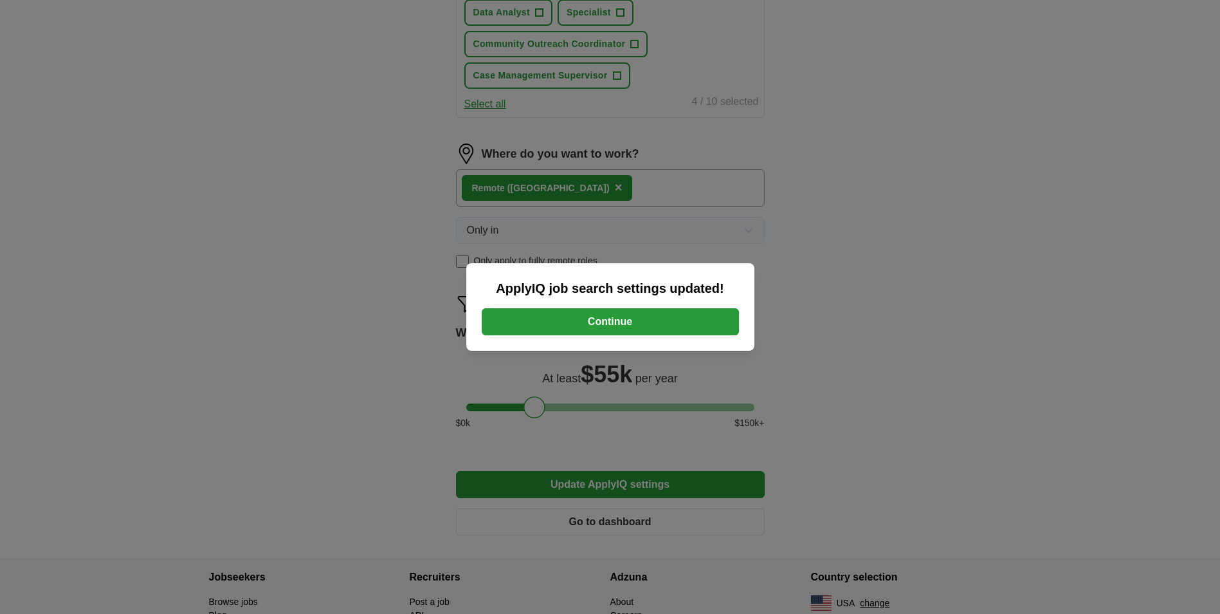
click at [643, 322] on button "Continue" at bounding box center [610, 321] width 257 height 27
